Goal: Use online tool/utility: Utilize a website feature to perform a specific function

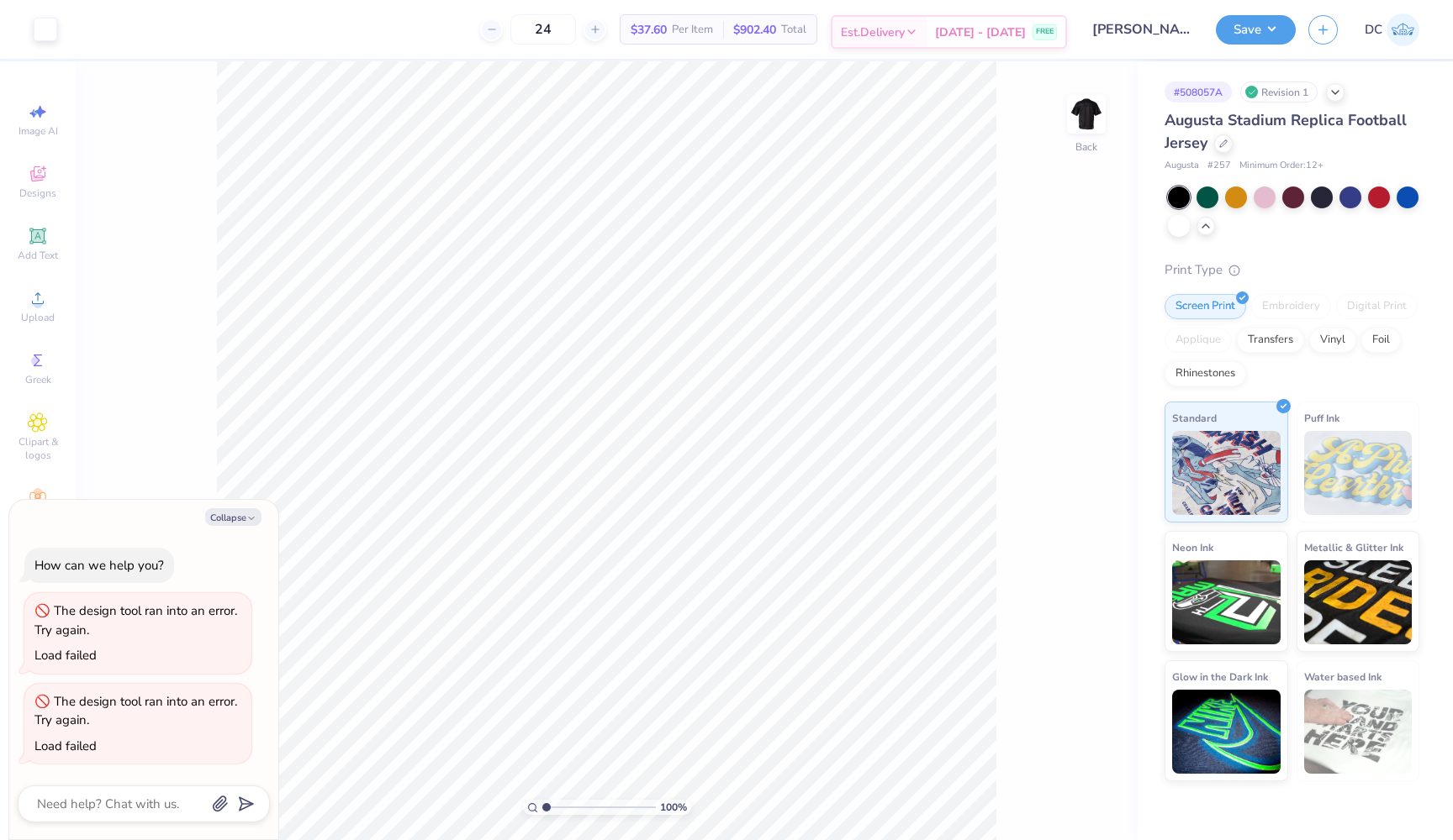
click at [1015, 30] on span "[DATE] - [DATE]" at bounding box center [980, 32] width 91 height 17
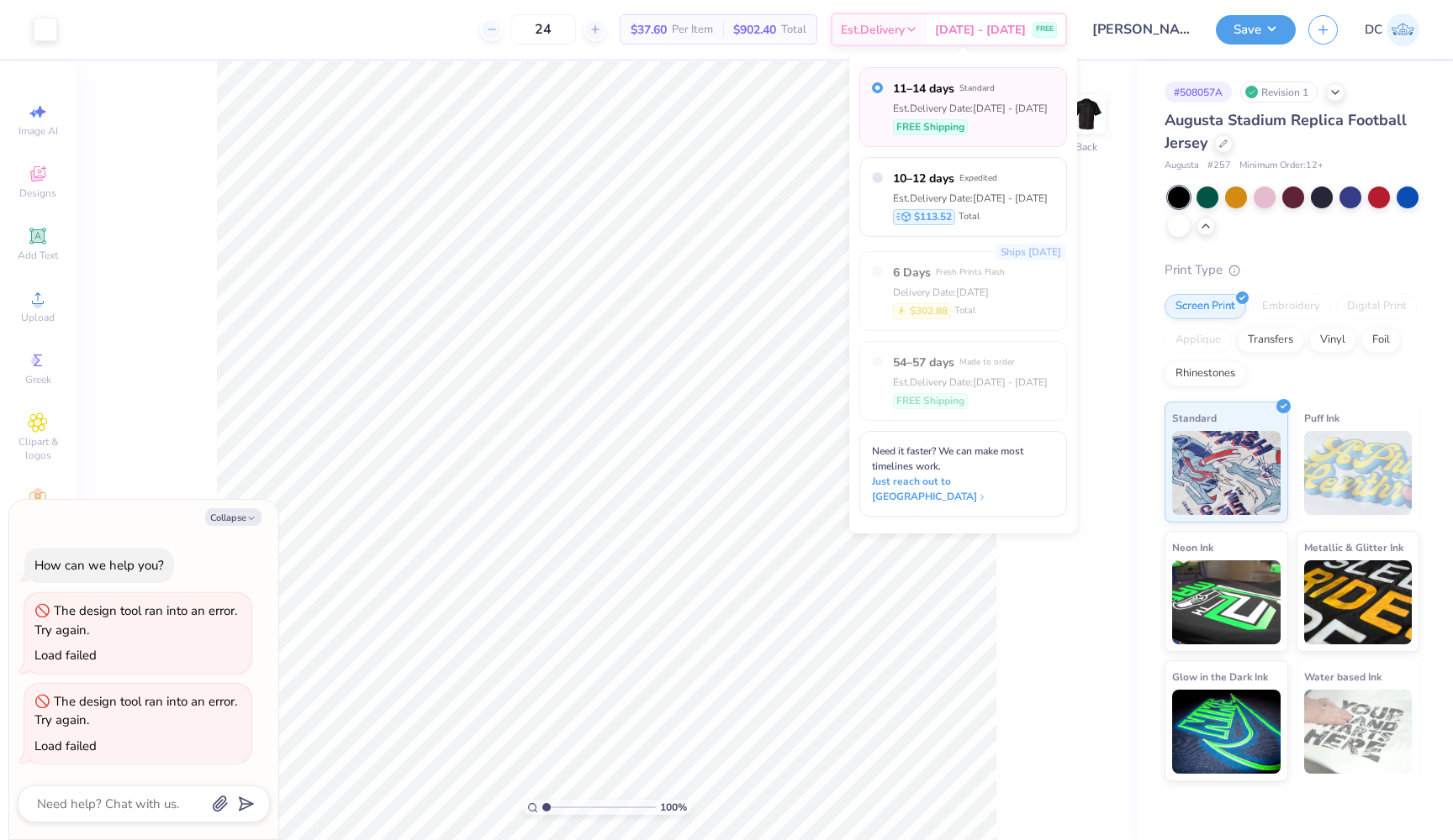
click at [1137, 343] on div "100 % Back" at bounding box center [607, 450] width 1062 height 779
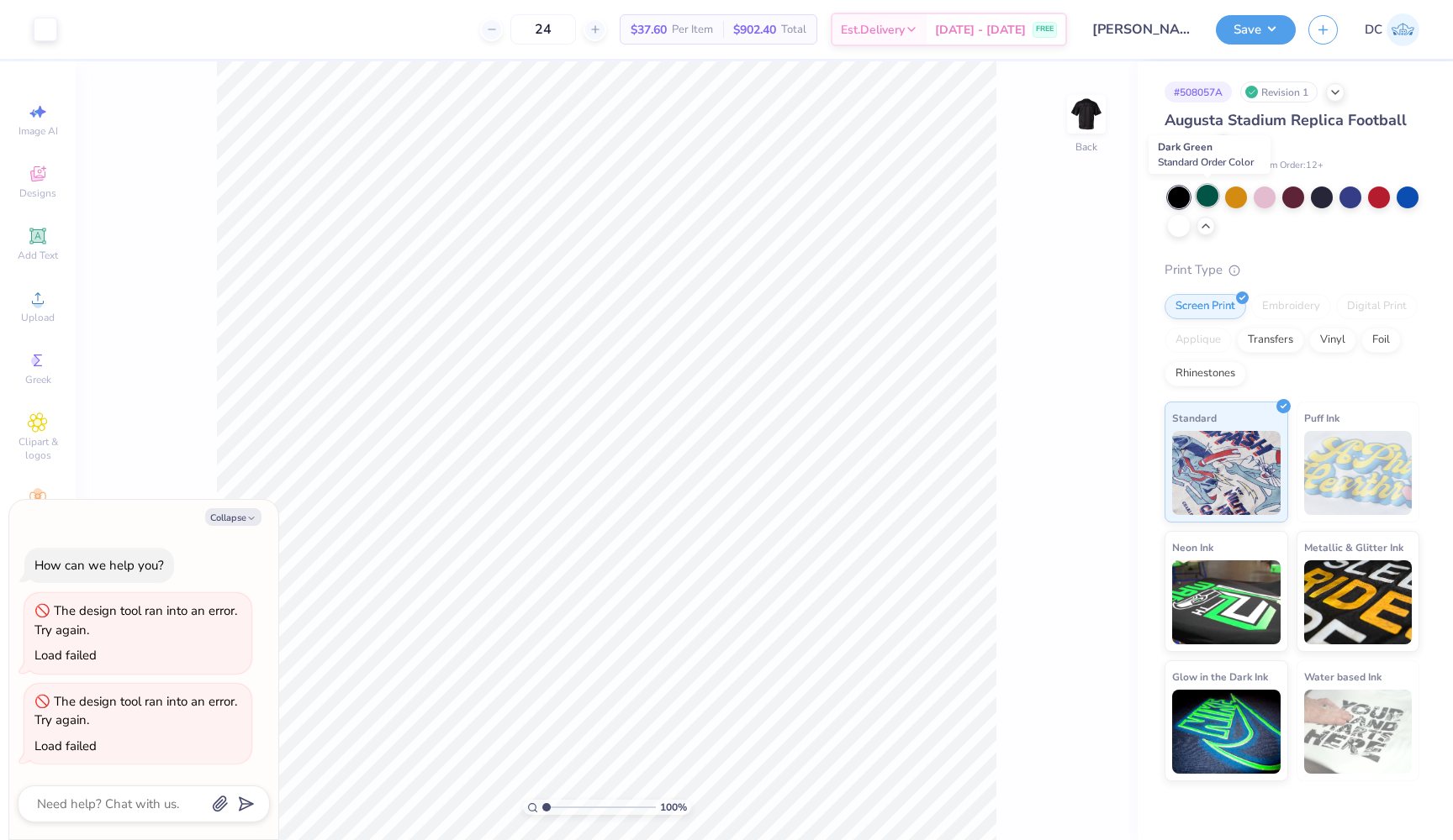
click at [1205, 197] on div at bounding box center [1207, 195] width 22 height 22
click at [1383, 193] on div at bounding box center [1379, 195] width 22 height 22
click at [230, 524] on button "Collapse" at bounding box center [233, 517] width 57 height 17
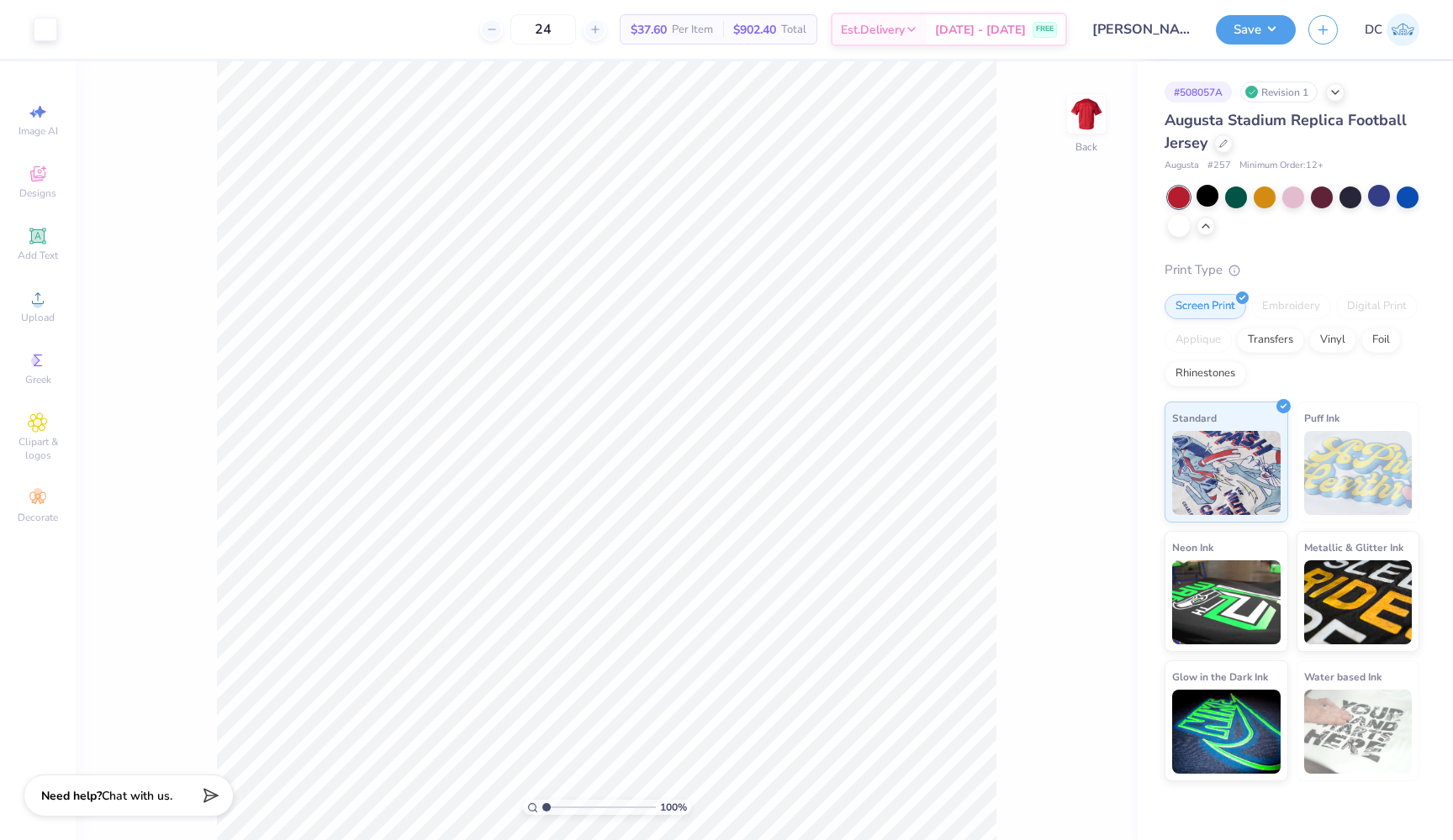
type textarea "x"
click at [26, 235] on div "Add Text" at bounding box center [38, 243] width 58 height 50
type input "5.98"
type input "1.73"
type input "11.13"
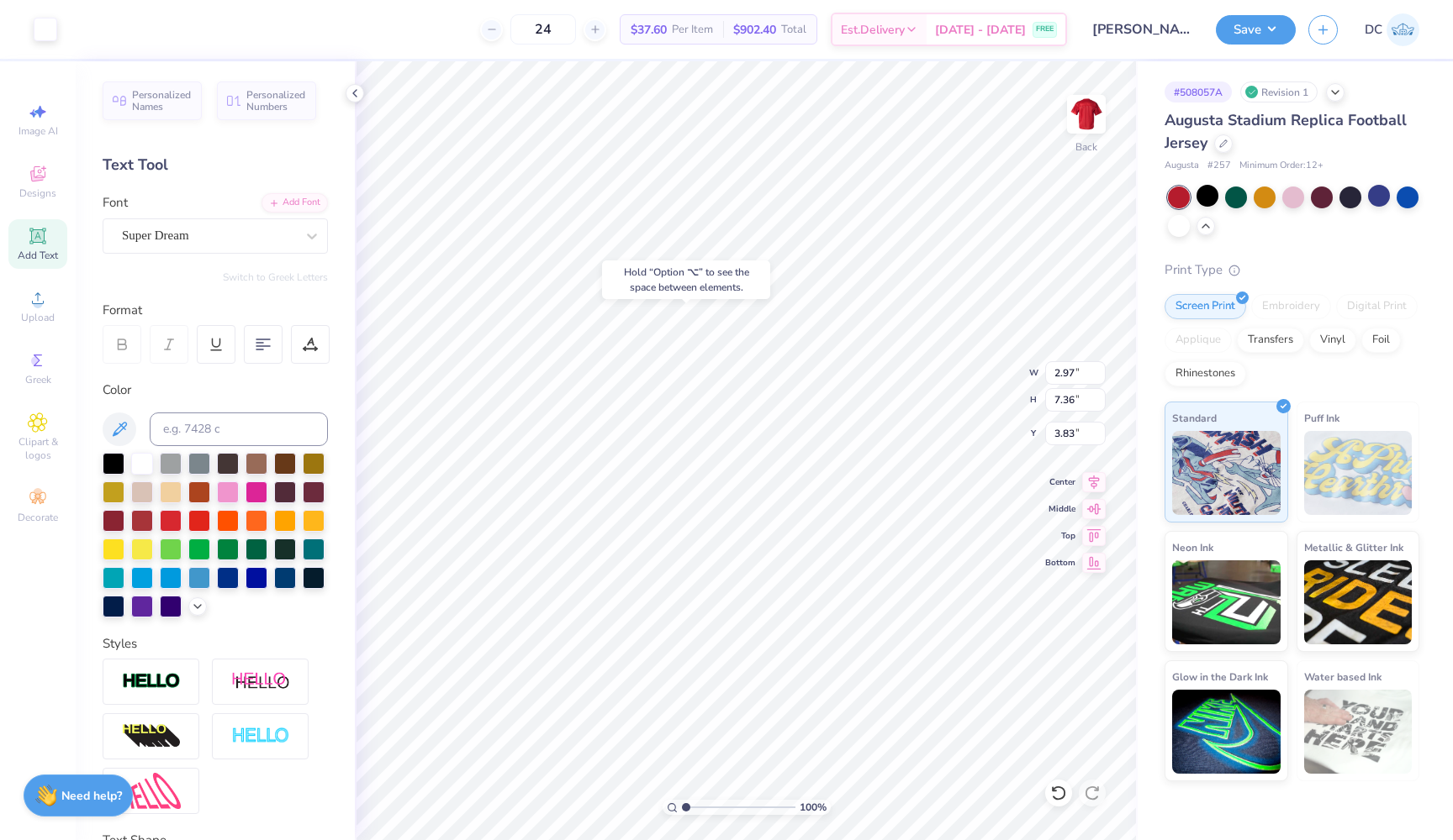
type input "1.63"
type input "7.37"
type input "3.82"
click at [145, 691] on img at bounding box center [151, 682] width 58 height 19
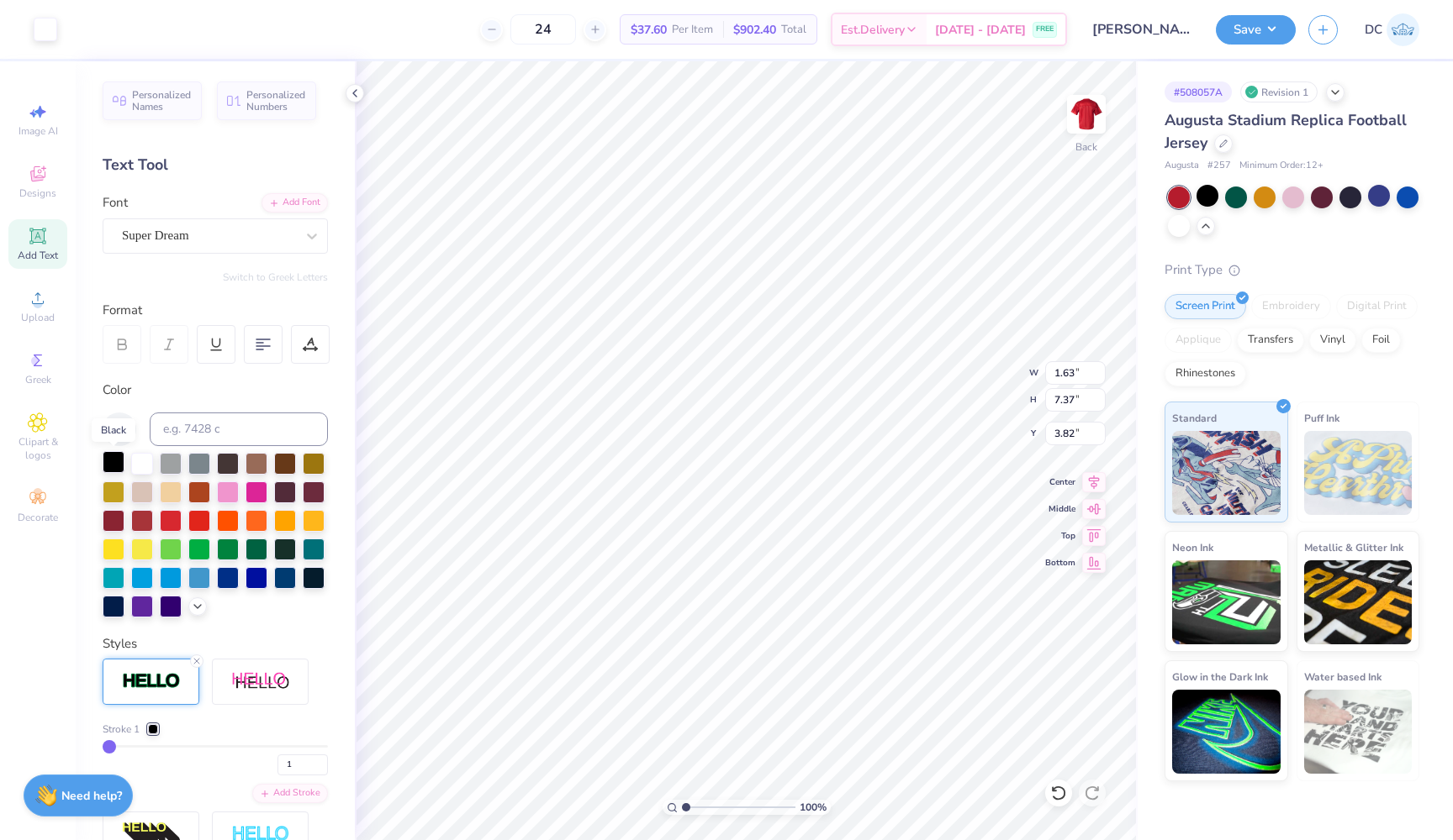
click at [118, 458] on div at bounding box center [113, 461] width 22 height 22
click at [1086, 101] on img at bounding box center [1086, 113] width 67 height 67
click at [1081, 118] on img at bounding box center [1086, 113] width 67 height 67
click at [1075, 107] on img at bounding box center [1086, 113] width 67 height 67
